Goal: Check status: Check status

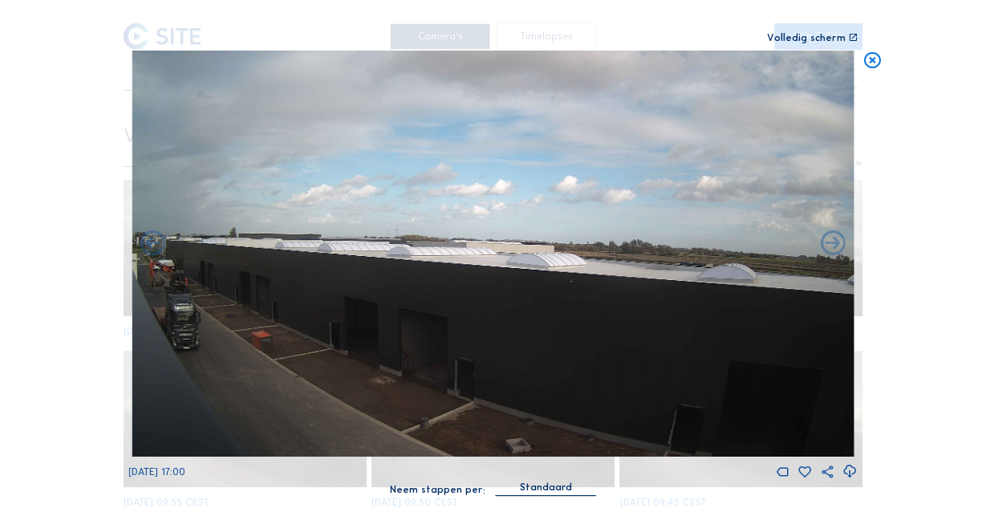
click at [870, 60] on icon at bounding box center [873, 61] width 20 height 21
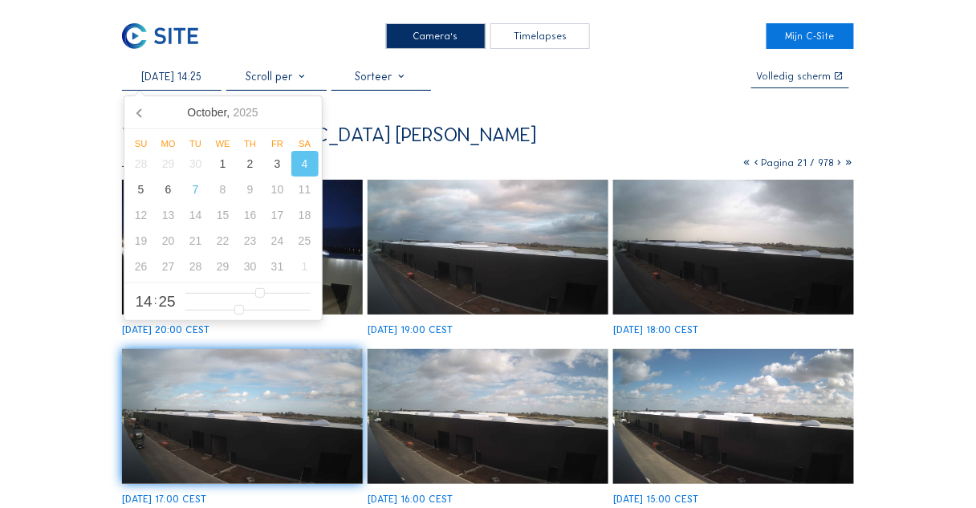
click at [178, 79] on input "[DATE] 14:25" at bounding box center [172, 77] width 100 height 14
click at [188, 193] on div "7" at bounding box center [195, 190] width 27 height 26
type input "[DATE] 14:25"
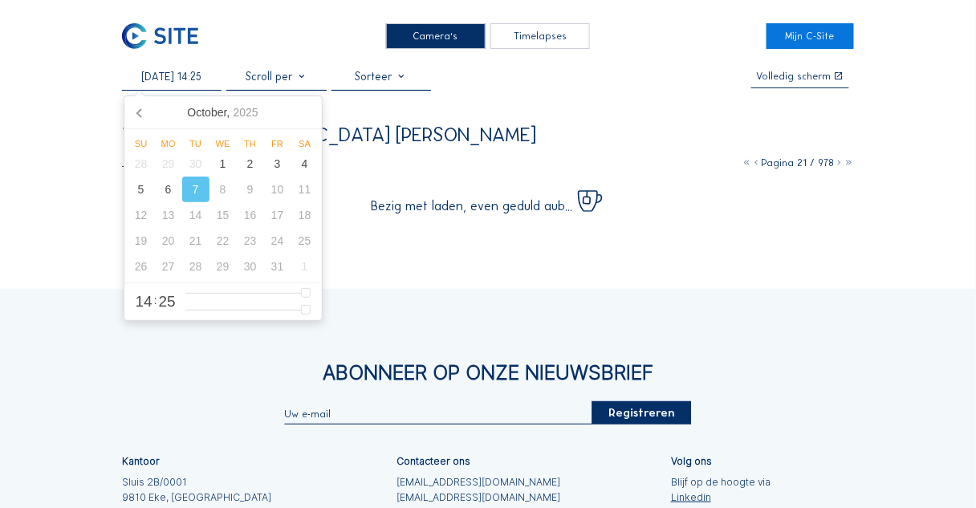
click at [26, 169] on div "Camera's Timelapses Mijn C-Site [DATE] 14:25 Volledig [PERSON_NAME] Vulsteke / …" at bounding box center [488, 345] width 976 height 691
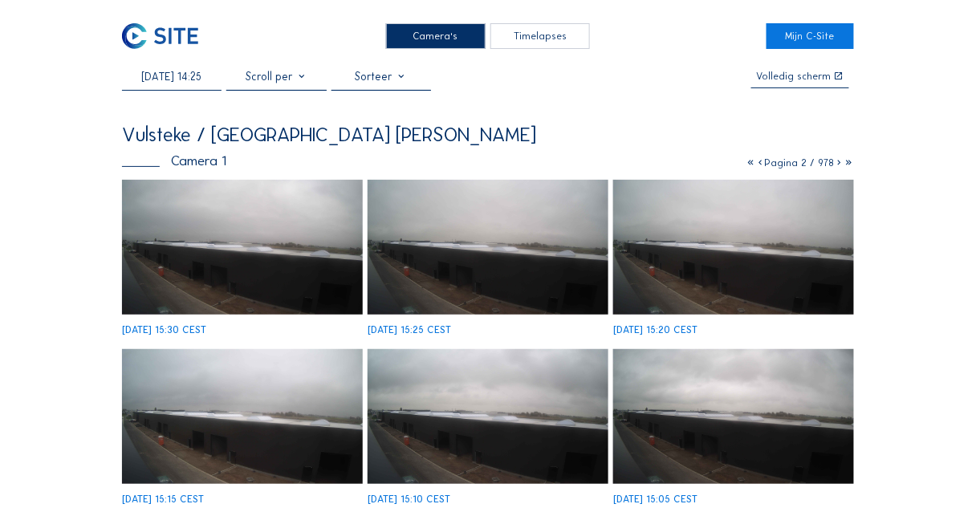
click at [246, 238] on img at bounding box center [242, 248] width 241 height 136
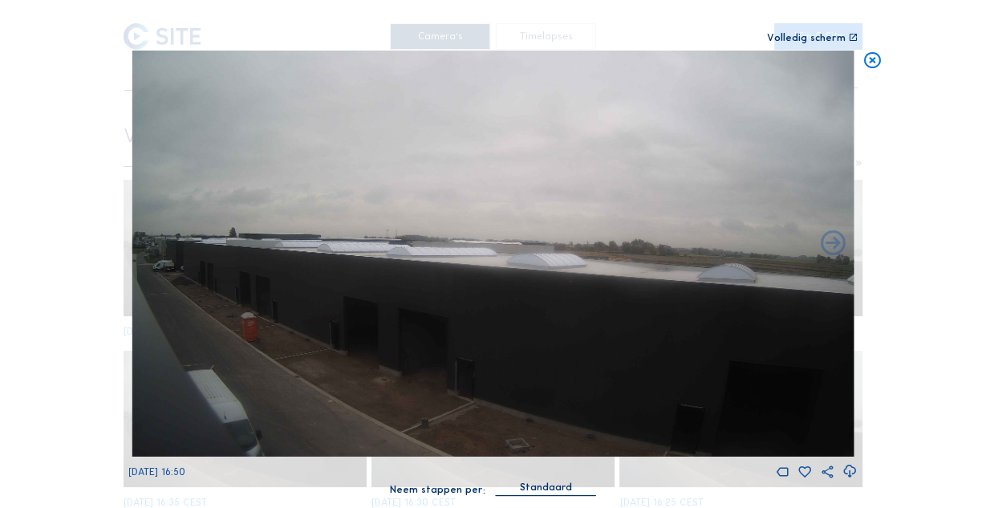
click at [871, 52] on icon at bounding box center [873, 61] width 20 height 21
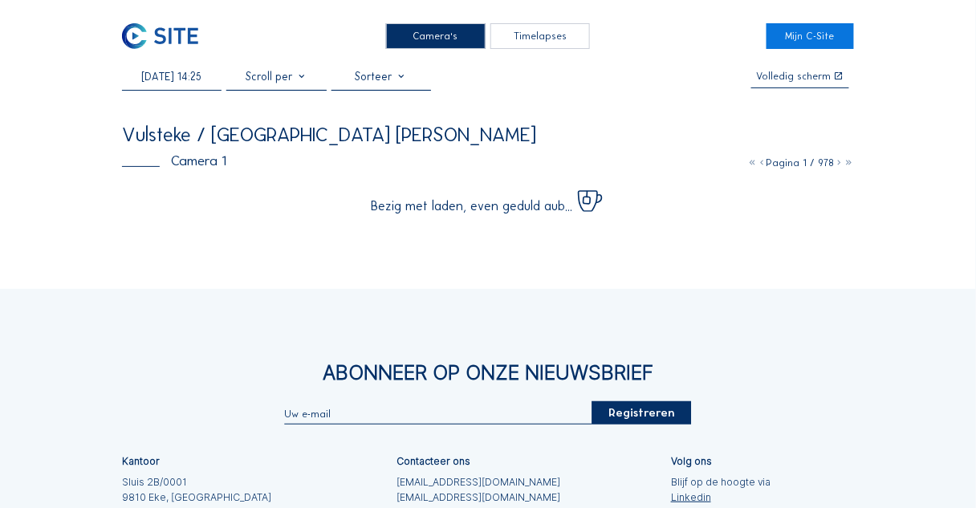
click at [184, 38] on img at bounding box center [160, 36] width 76 height 26
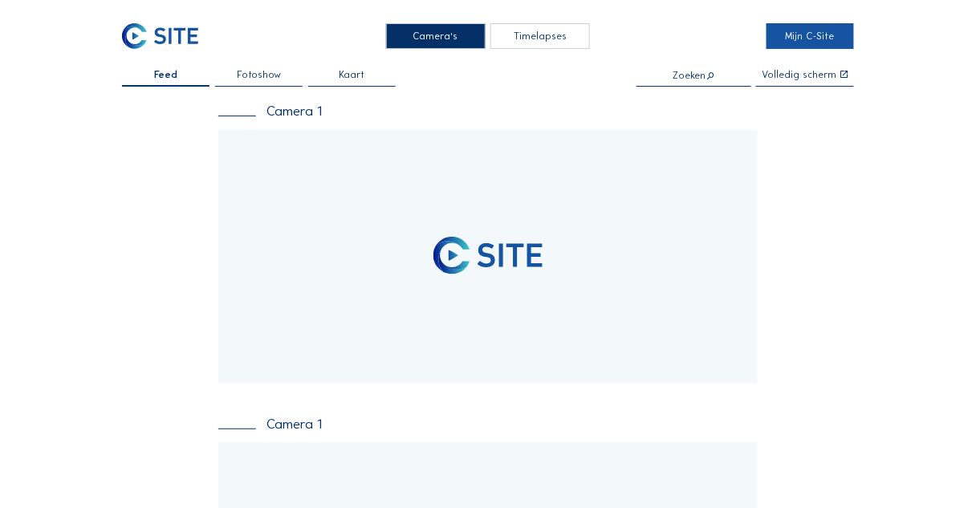
click at [785, 39] on link "Mijn C-Site" at bounding box center [809, 36] width 87 height 26
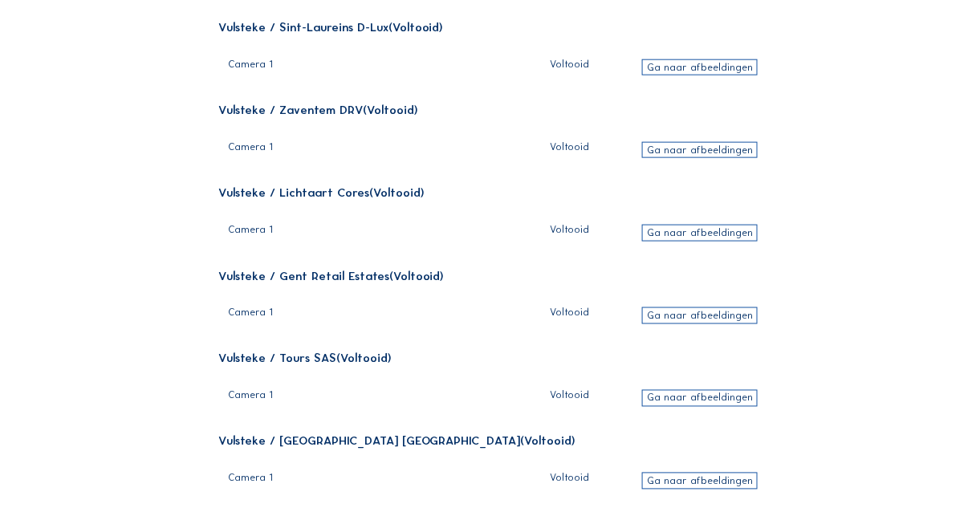
scroll to position [1982, 0]
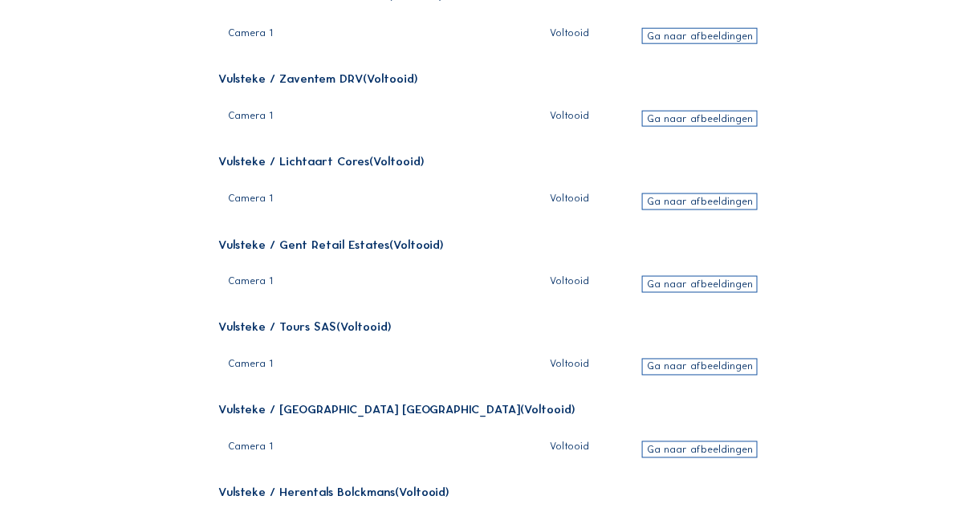
click at [681, 276] on div "Ga naar afbeeldingen" at bounding box center [700, 284] width 116 height 17
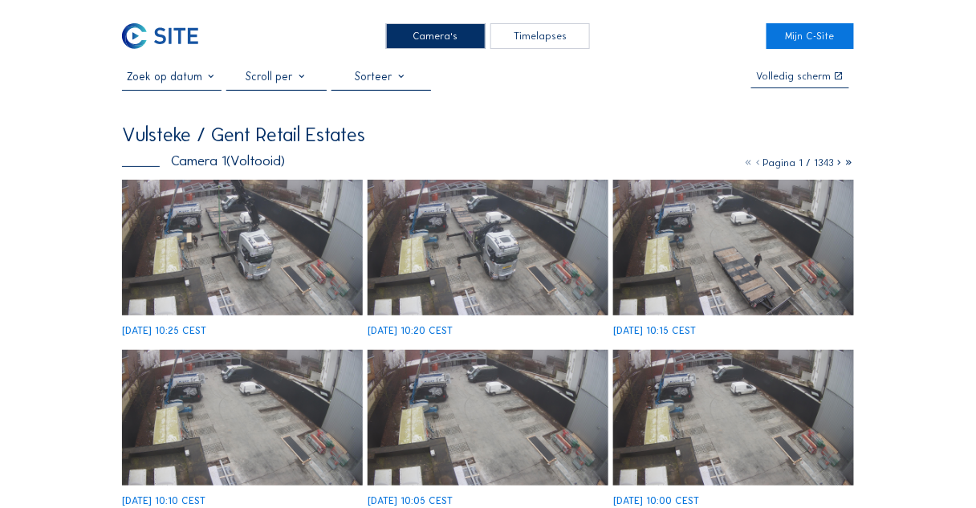
click at [319, 275] on img at bounding box center [242, 248] width 241 height 136
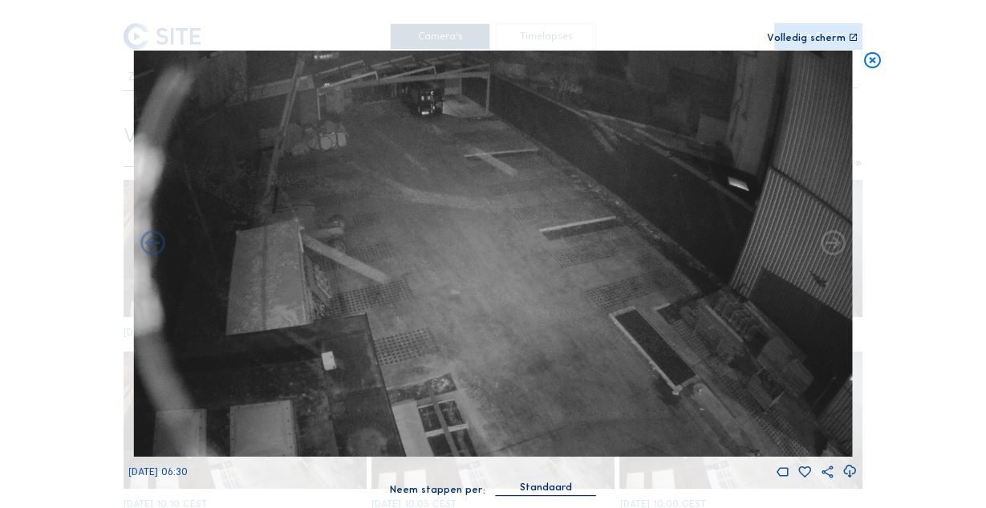
click at [872, 58] on icon at bounding box center [873, 61] width 20 height 21
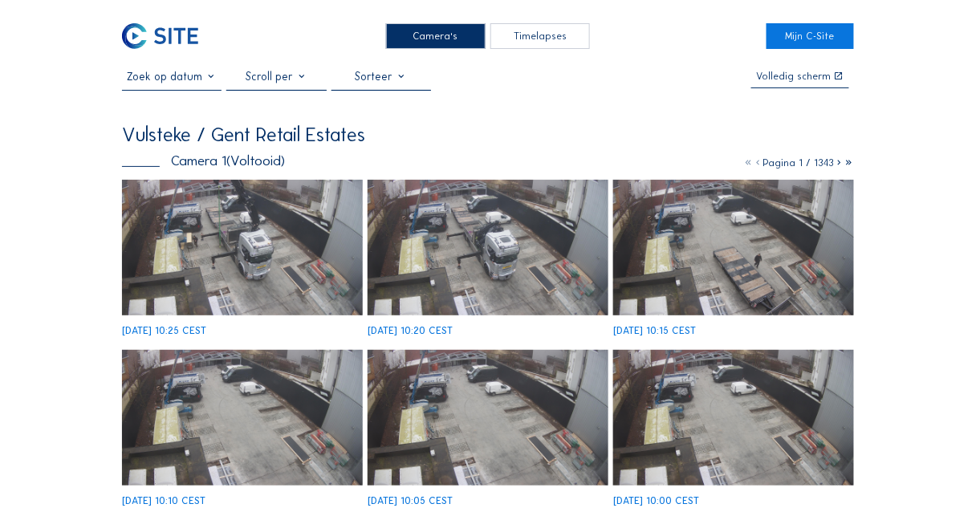
click at [167, 90] on div at bounding box center [172, 80] width 100 height 20
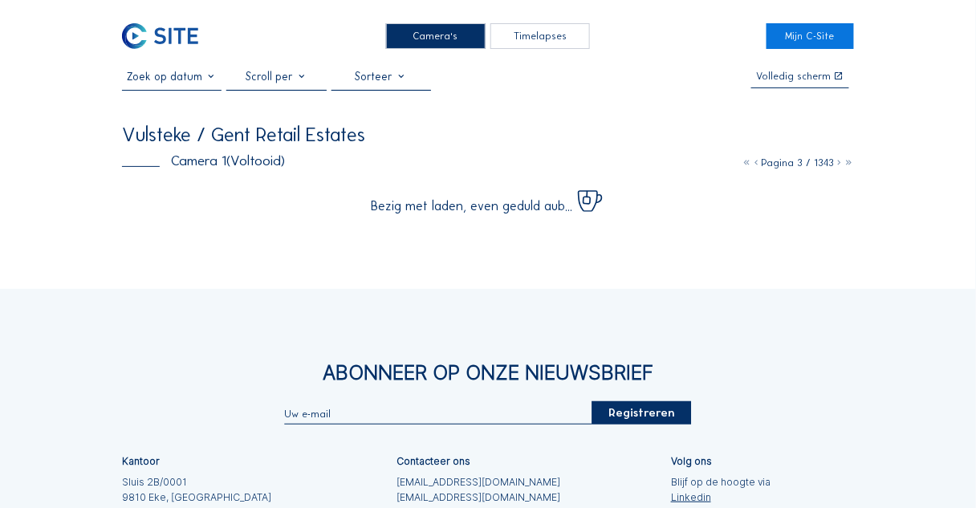
click at [169, 79] on input "text" at bounding box center [172, 77] width 100 height 14
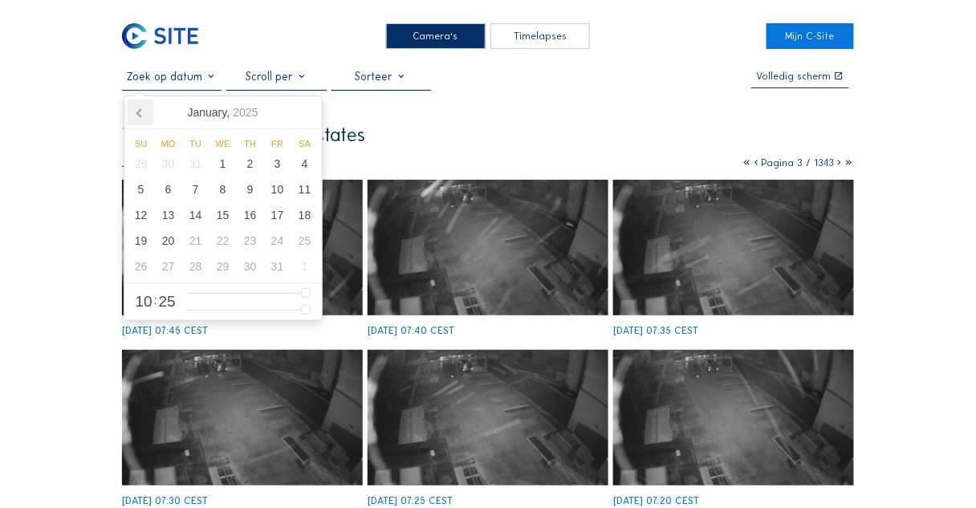
click at [137, 120] on icon at bounding box center [141, 113] width 26 height 26
click at [218, 236] on div "25" at bounding box center [222, 241] width 27 height 26
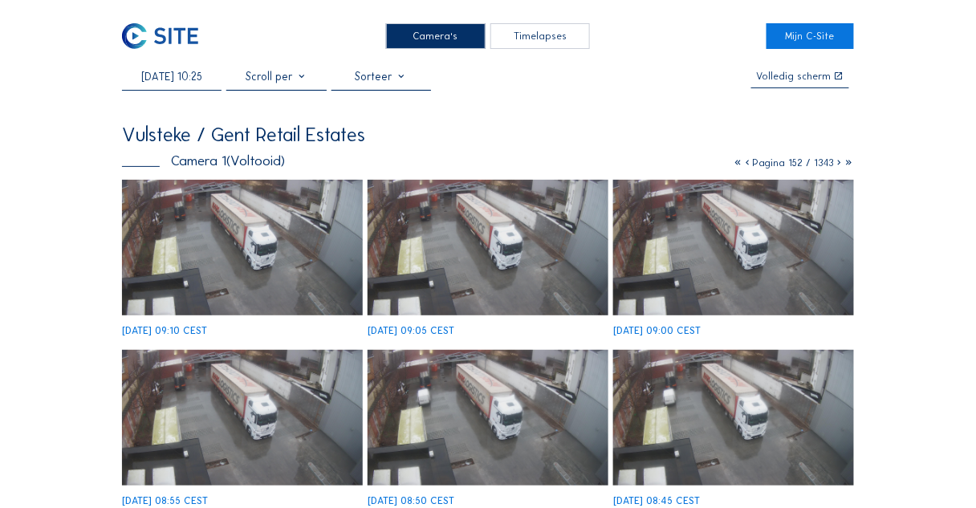
click at [191, 76] on input "[DATE] 10:25" at bounding box center [172, 77] width 100 height 14
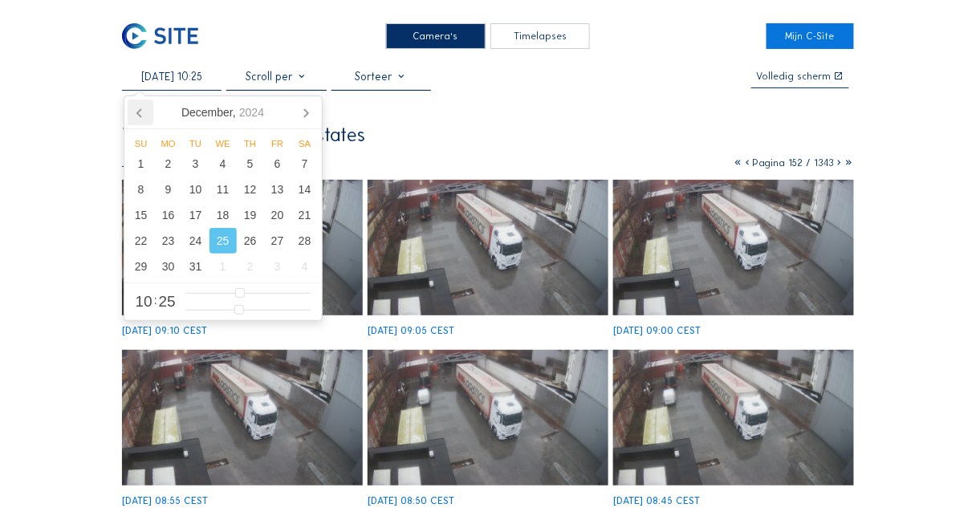
click at [140, 116] on icon at bounding box center [139, 113] width 4 height 8
click at [314, 112] on icon at bounding box center [306, 113] width 26 height 26
click at [312, 112] on icon at bounding box center [306, 113] width 26 height 26
click at [244, 166] on div "2" at bounding box center [250, 164] width 27 height 26
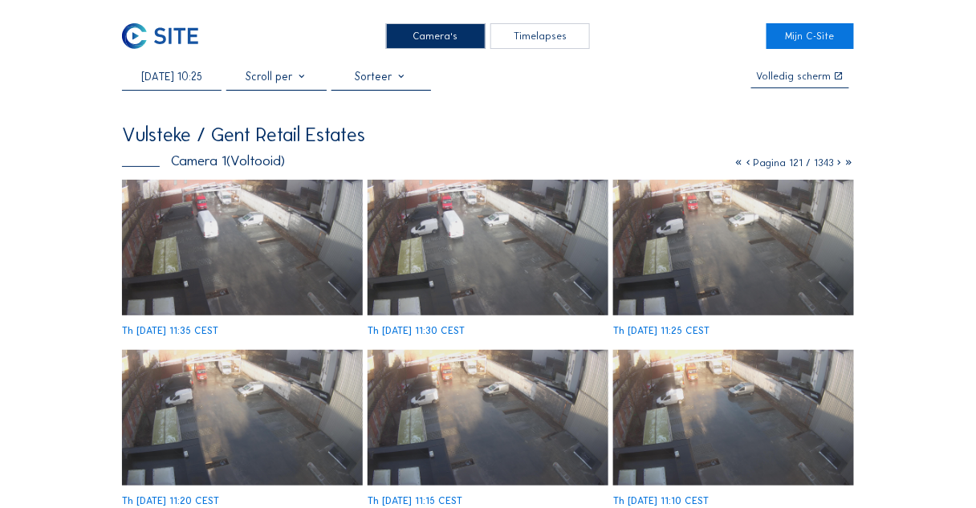
click at [171, 74] on input "[DATE] 10:25" at bounding box center [172, 77] width 100 height 14
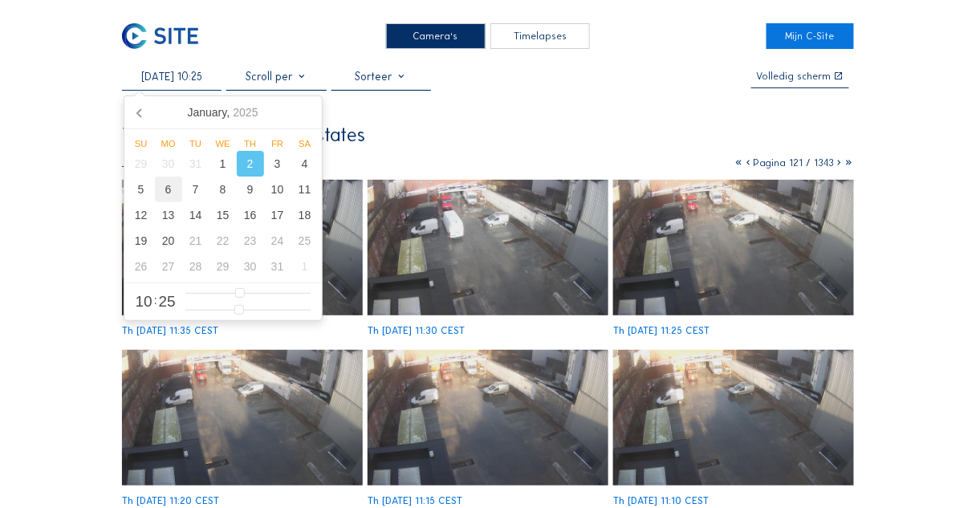
click at [166, 188] on div "6" at bounding box center [168, 190] width 27 height 26
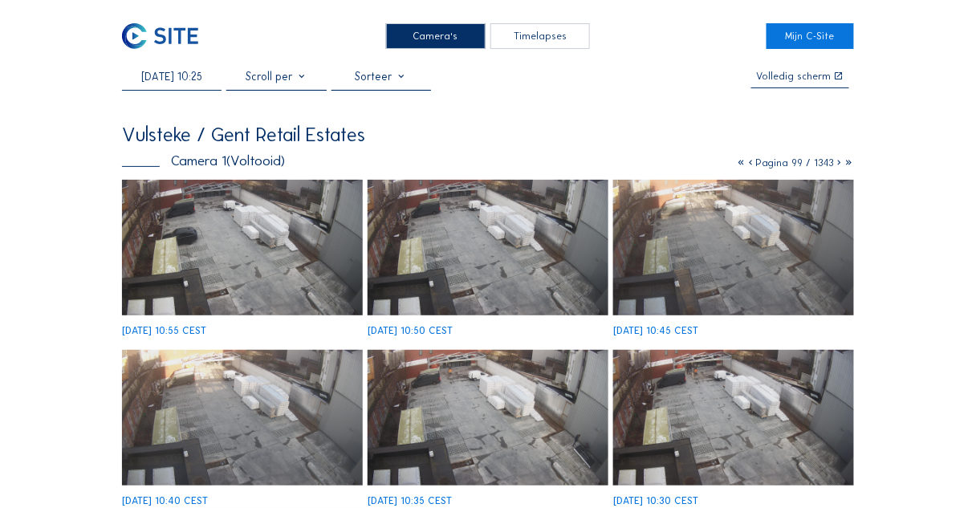
click at [203, 71] on input "[DATE] 10:25" at bounding box center [172, 77] width 100 height 14
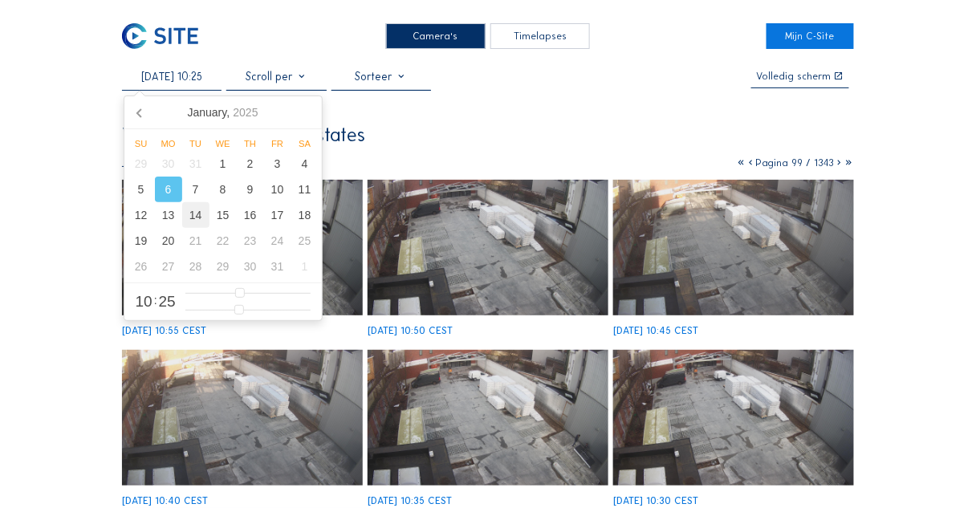
click at [195, 215] on div "14" at bounding box center [195, 215] width 27 height 26
type input "[DATE] 10:25"
